Goal: Transaction & Acquisition: Book appointment/travel/reservation

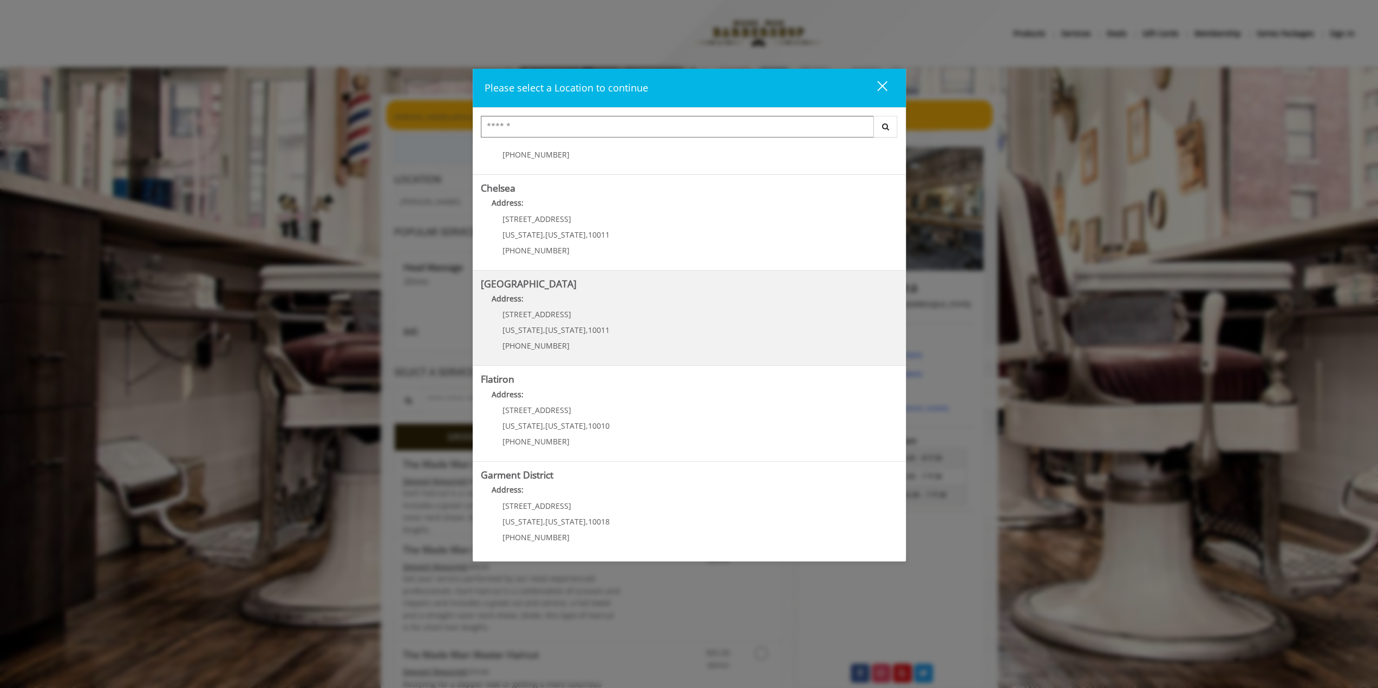
scroll to position [64, 0]
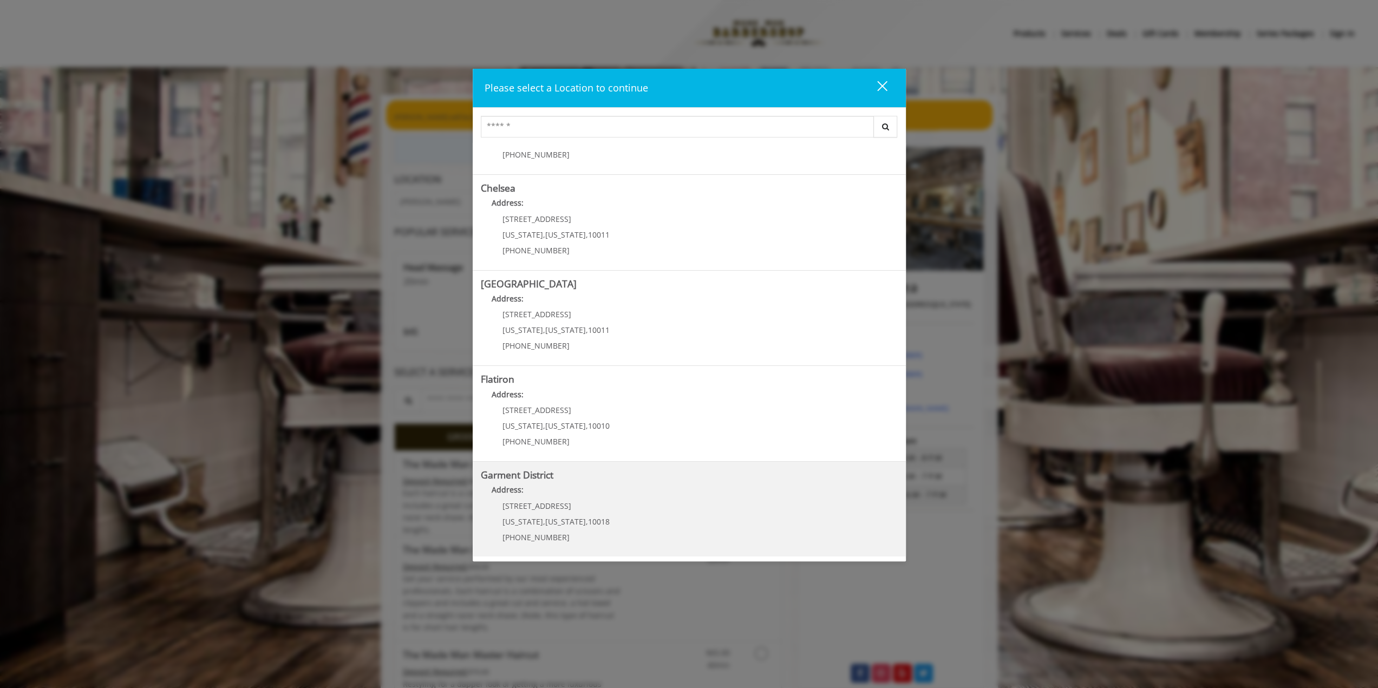
click at [642, 529] on District "Garment District Address: [STREET_ADDRESS][US_STATE][US_STATE] (212) 997-4247" at bounding box center [689, 509] width 417 height 79
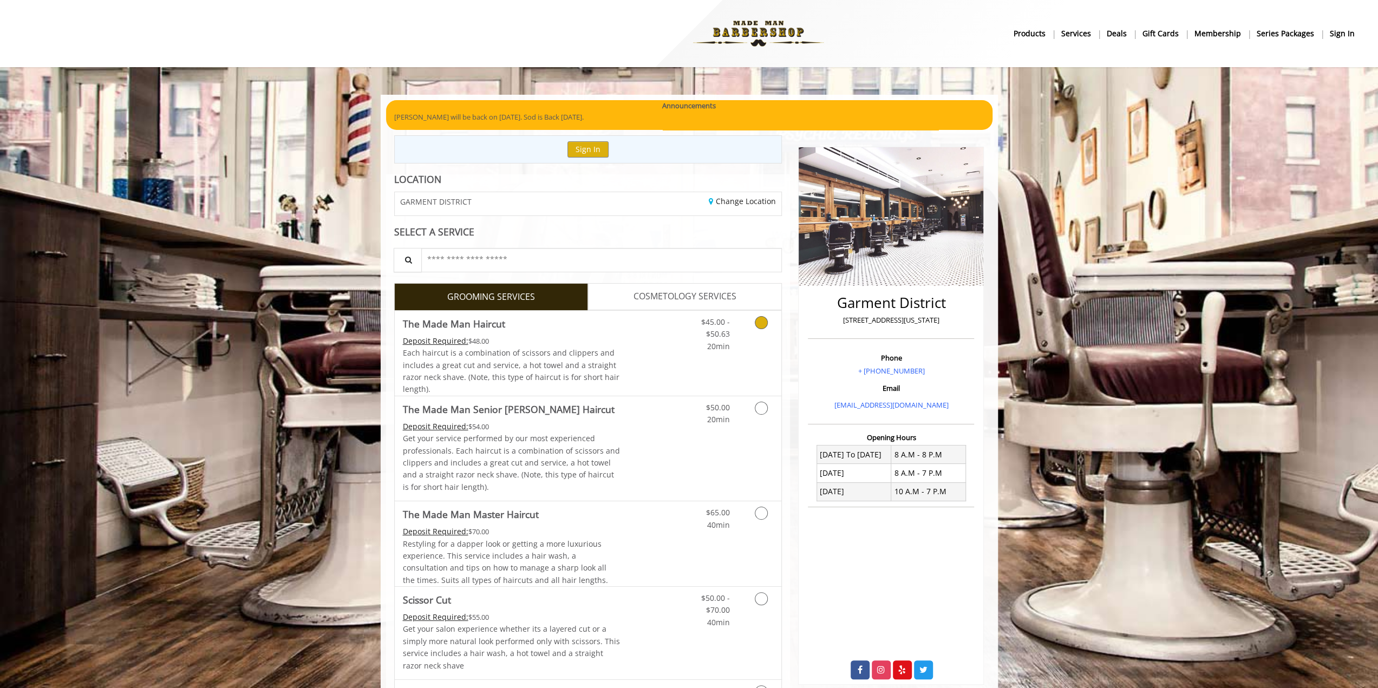
click at [740, 349] on div "Grooming services" at bounding box center [760, 332] width 44 height 42
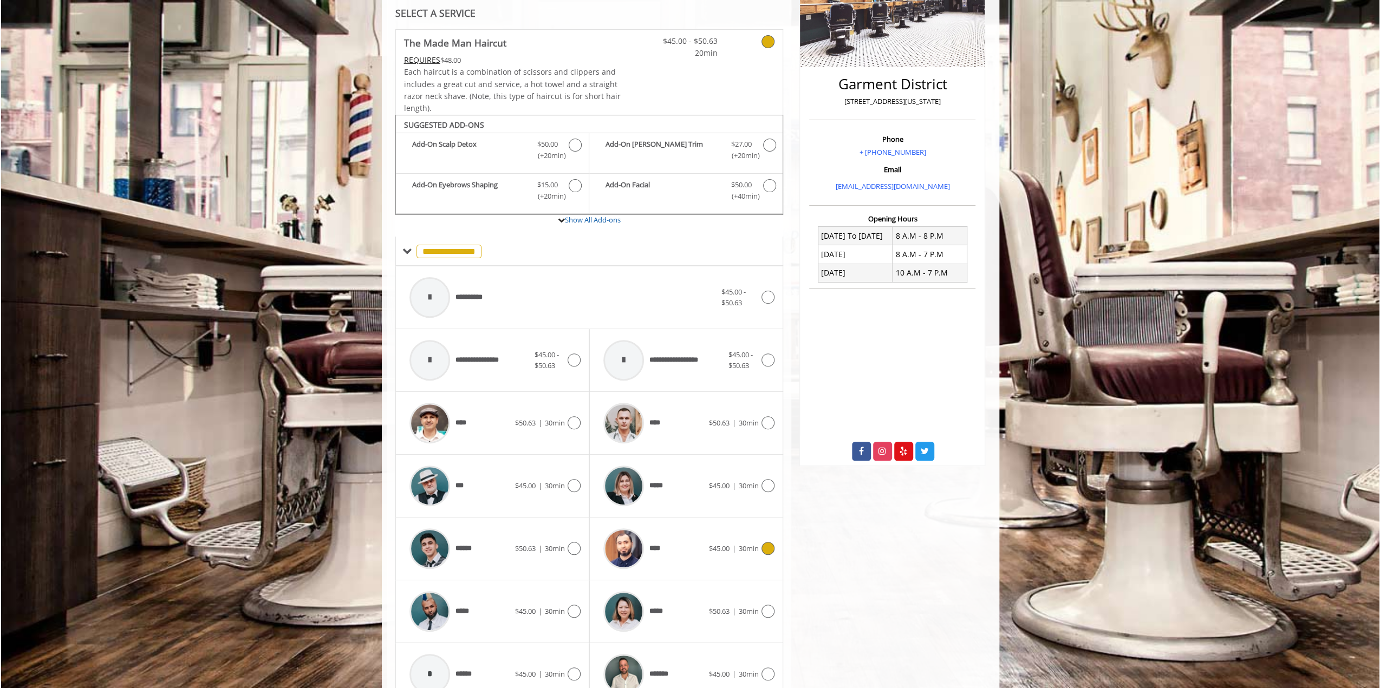
scroll to position [270, 0]
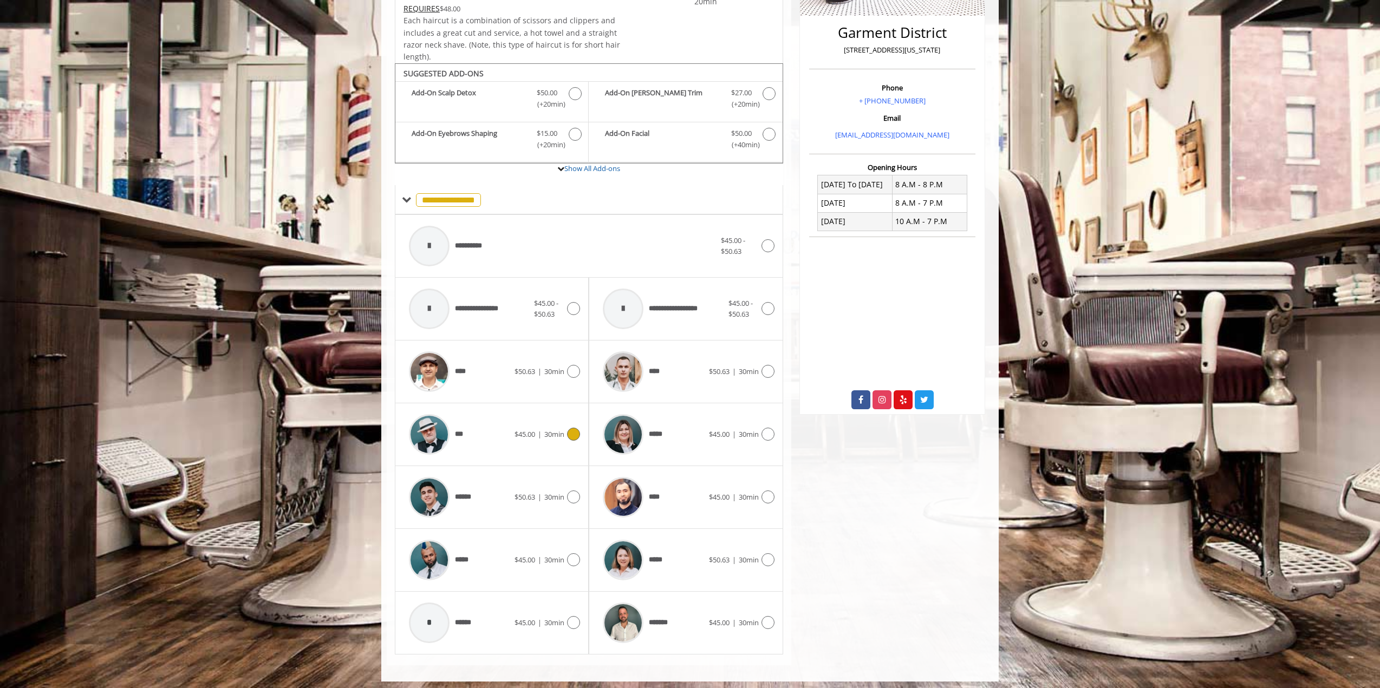
click at [545, 429] on span "30min" at bounding box center [554, 434] width 20 height 10
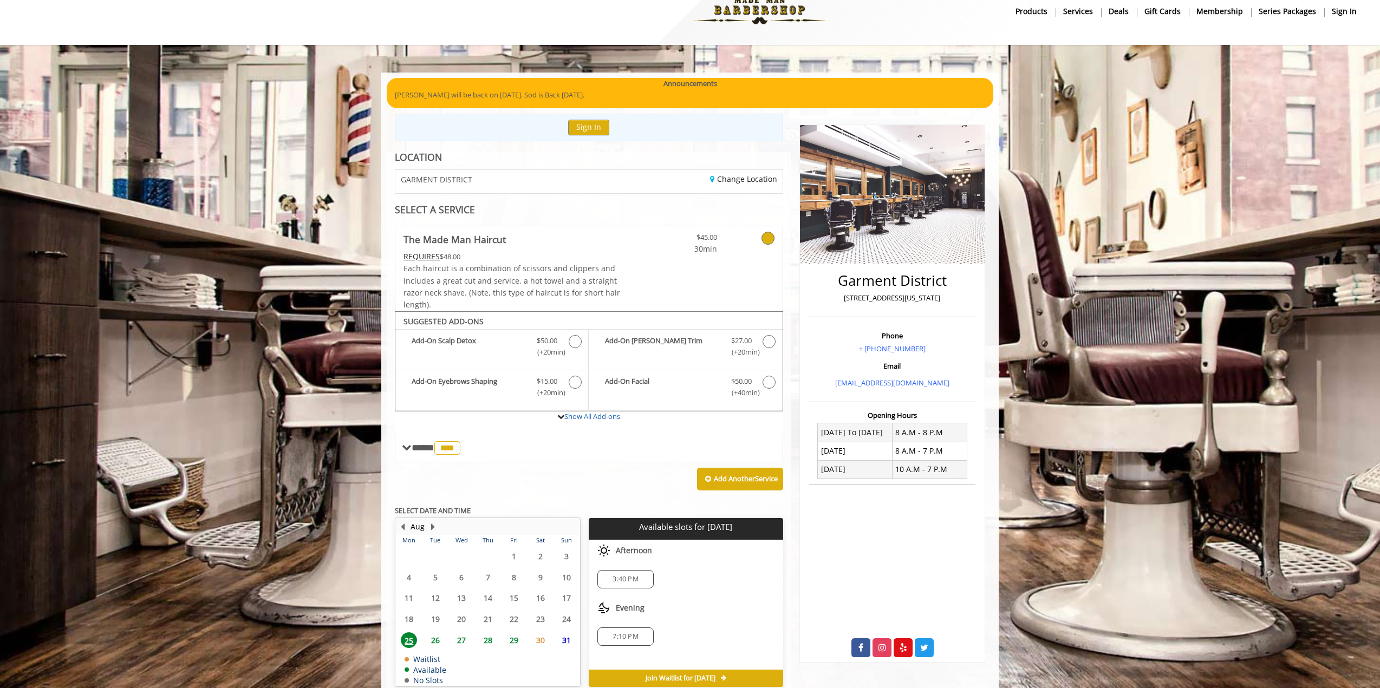
scroll to position [71, 0]
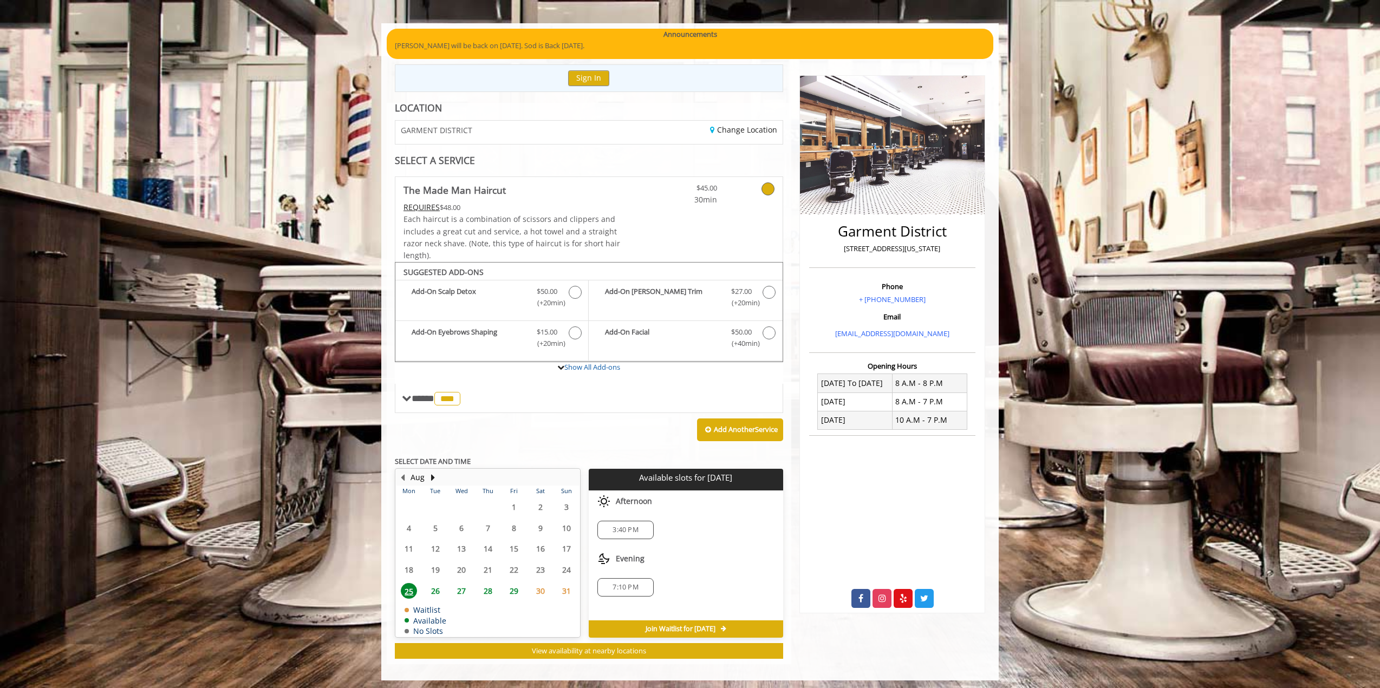
click at [622, 528] on span "3:40 PM" at bounding box center [625, 530] width 25 height 9
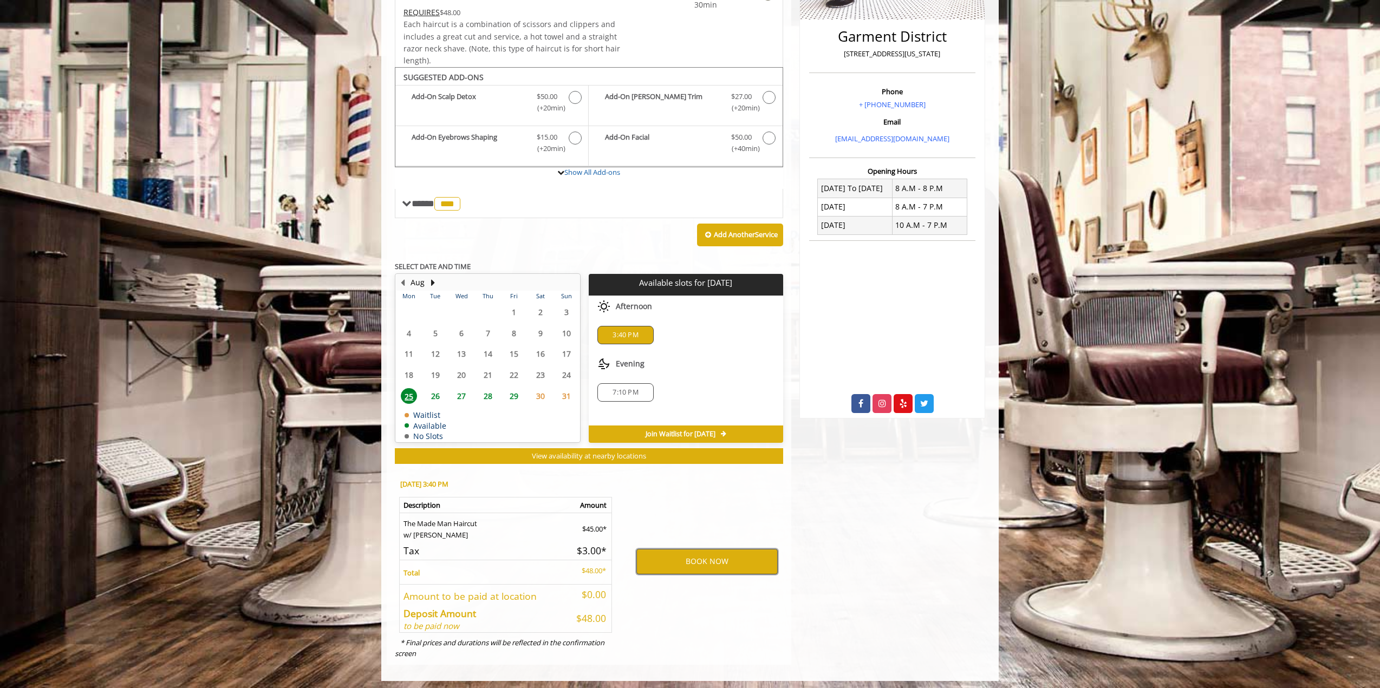
click at [680, 562] on button "BOOK NOW" at bounding box center [706, 561] width 141 height 25
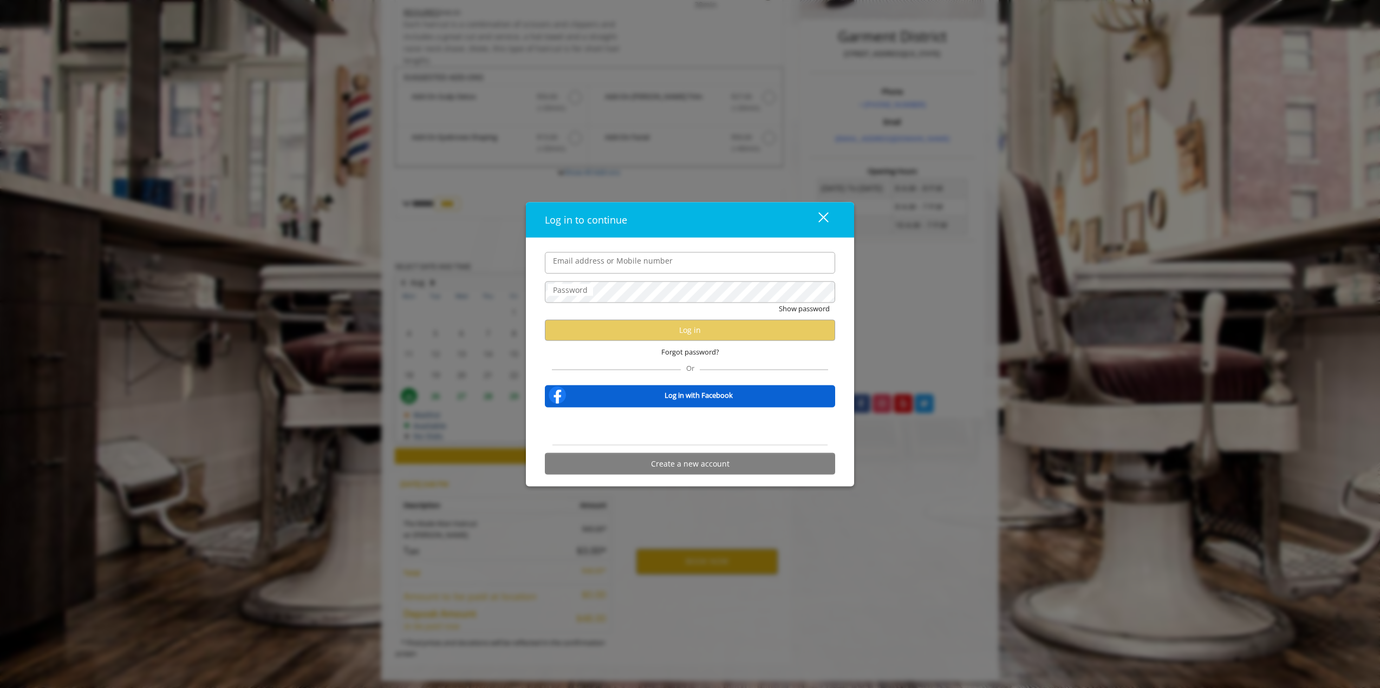
type input "**********"
click at [684, 333] on button "Log in" at bounding box center [690, 330] width 290 height 21
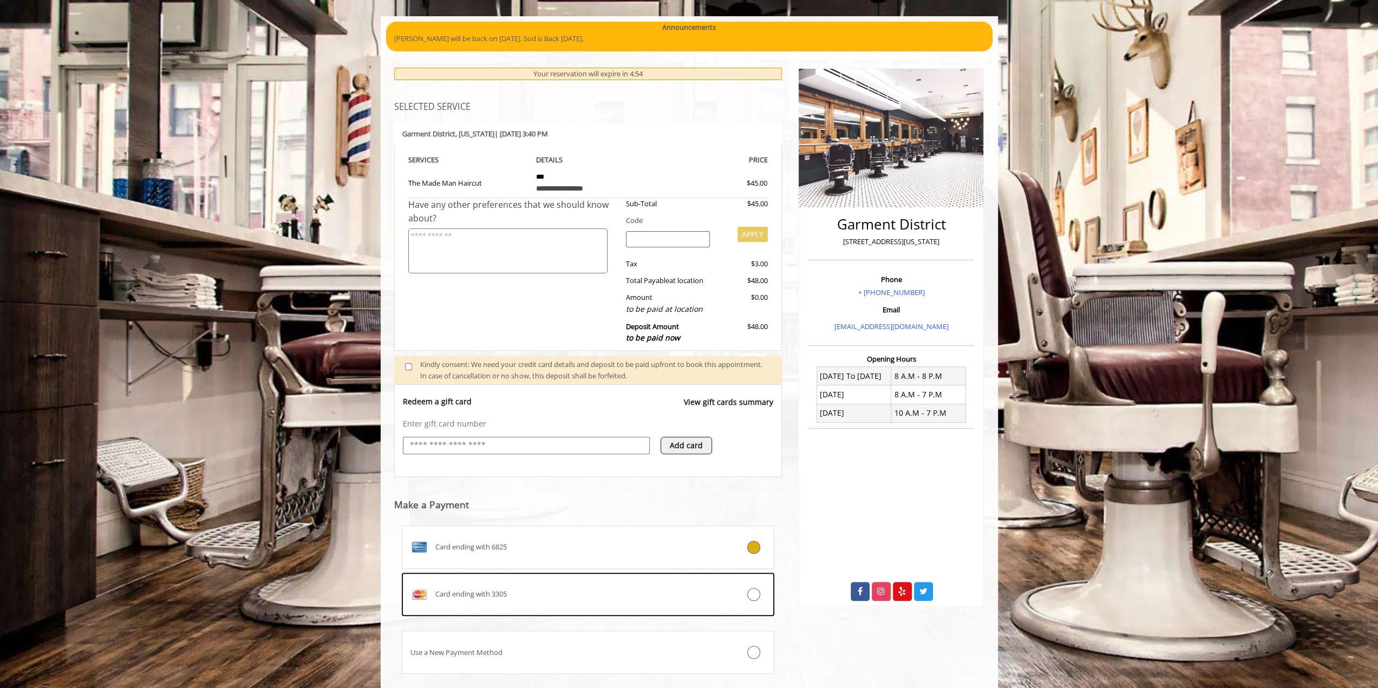
scroll to position [142, 0]
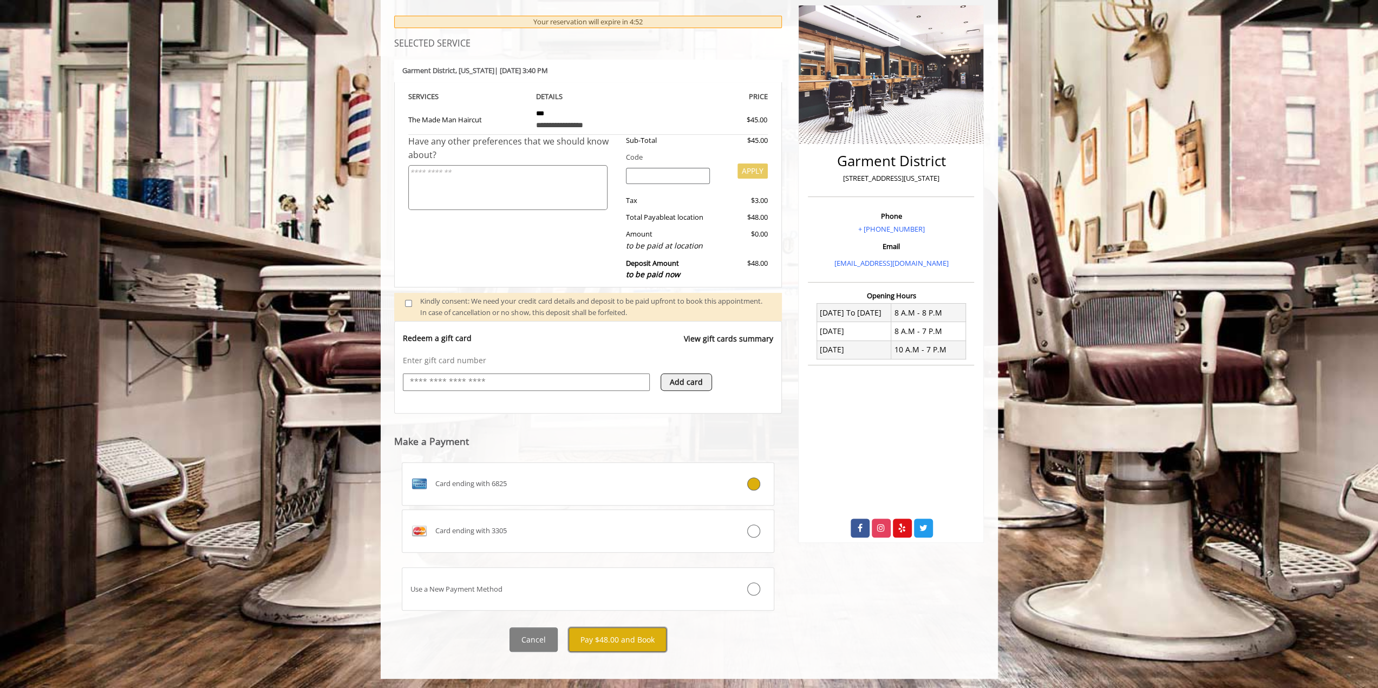
click at [634, 639] on button "Pay $48.00 and Book" at bounding box center [618, 640] width 98 height 24
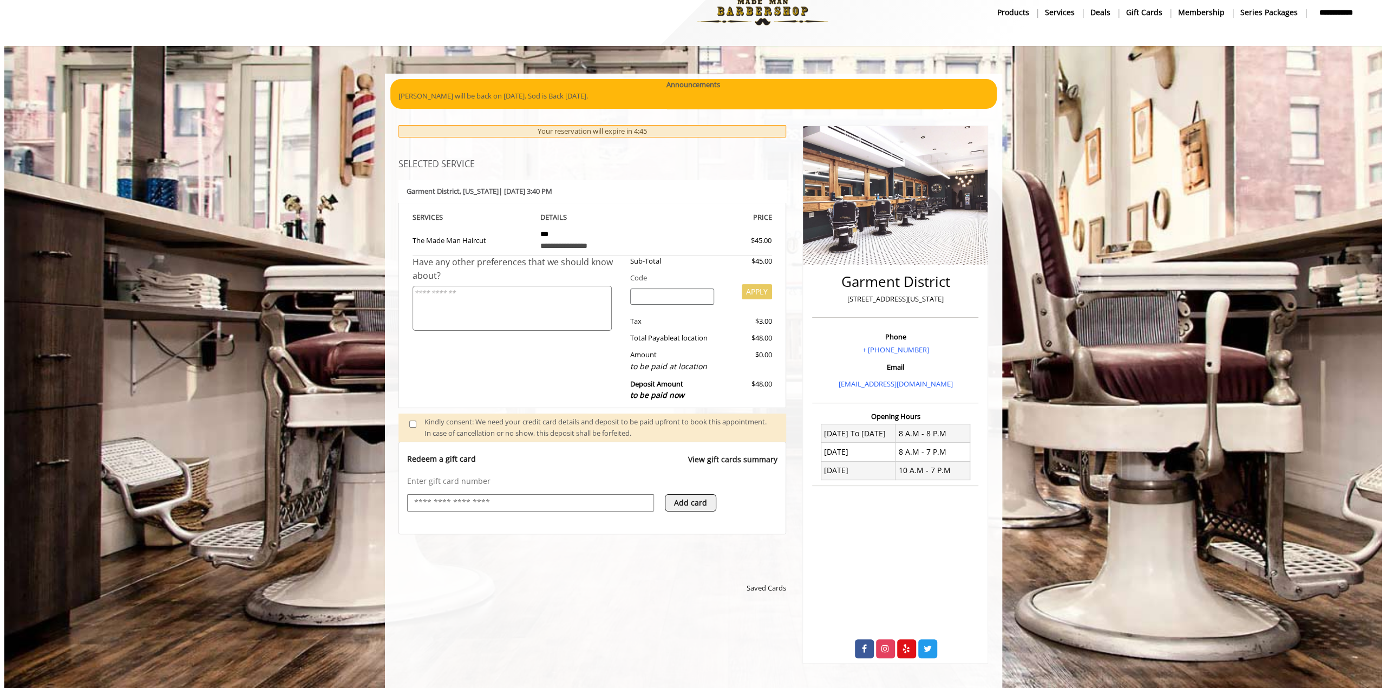
scroll to position [0, 0]
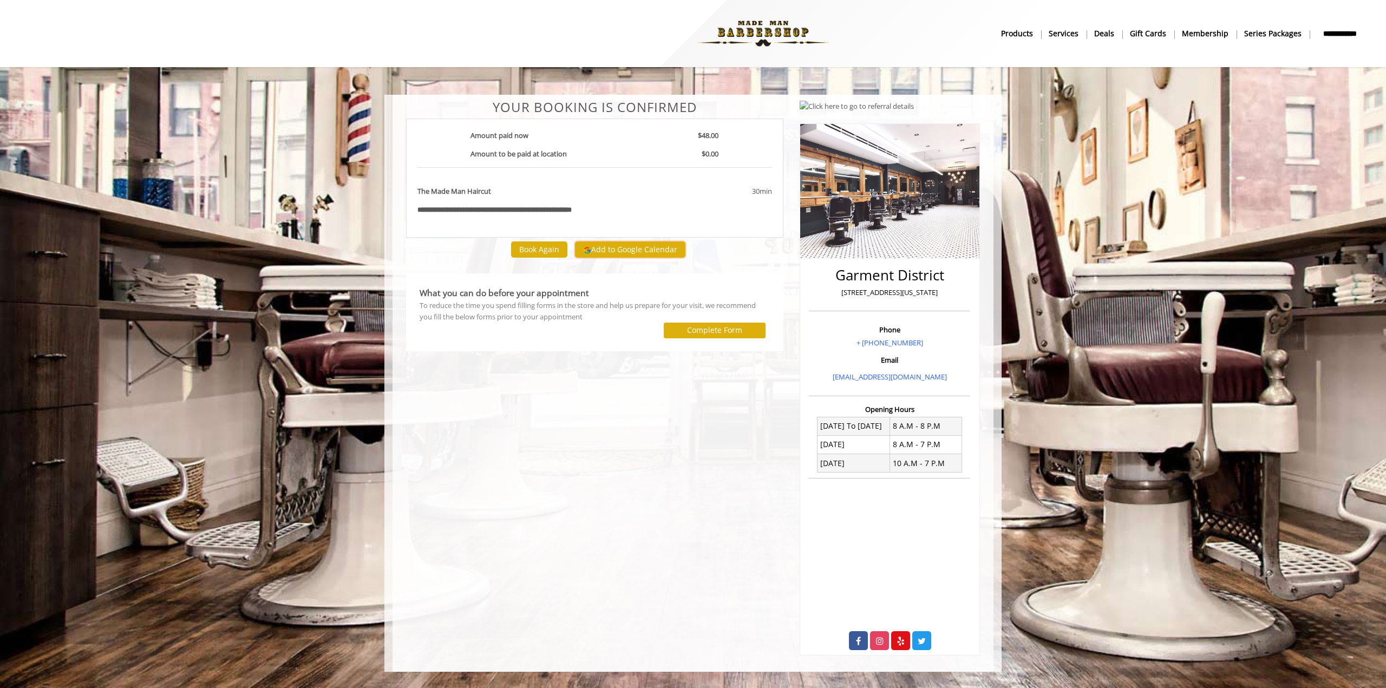
click at [628, 249] on button "Add to Google Calendar" at bounding box center [630, 250] width 110 height 16
